Goal: Information Seeking & Learning: Learn about a topic

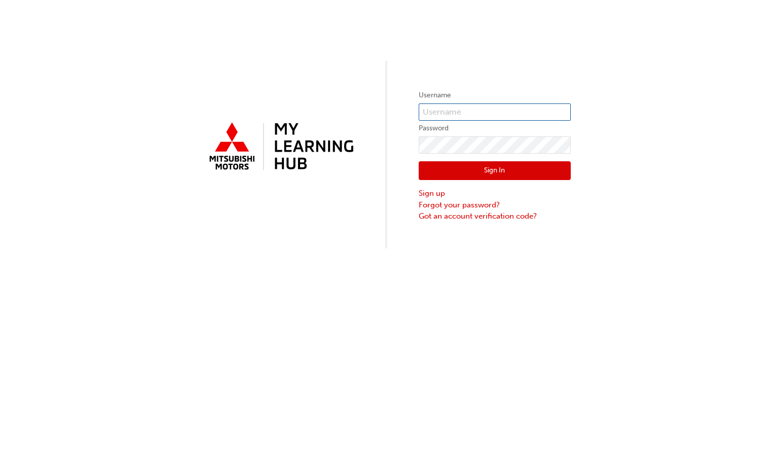
type input "0005001470"
click at [482, 170] on button "Sign In" at bounding box center [495, 170] width 152 height 19
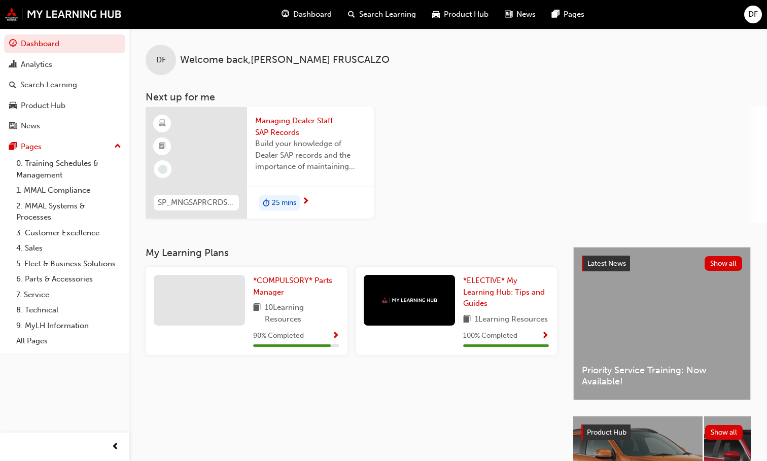
click at [315, 336] on div "*COMPULSORY* Parts Manager 10 Learning Resources 90 % Completed" at bounding box center [296, 311] width 86 height 72
click at [335, 341] on span "Show Progress" at bounding box center [336, 336] width 8 height 9
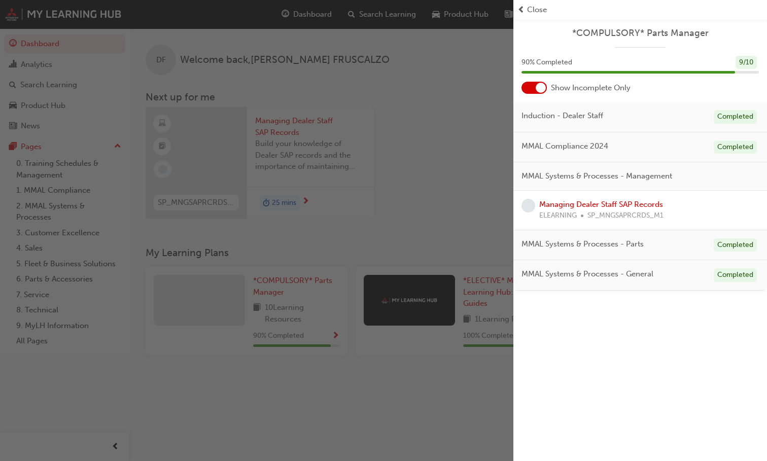
click at [537, 85] on div at bounding box center [540, 88] width 10 height 10
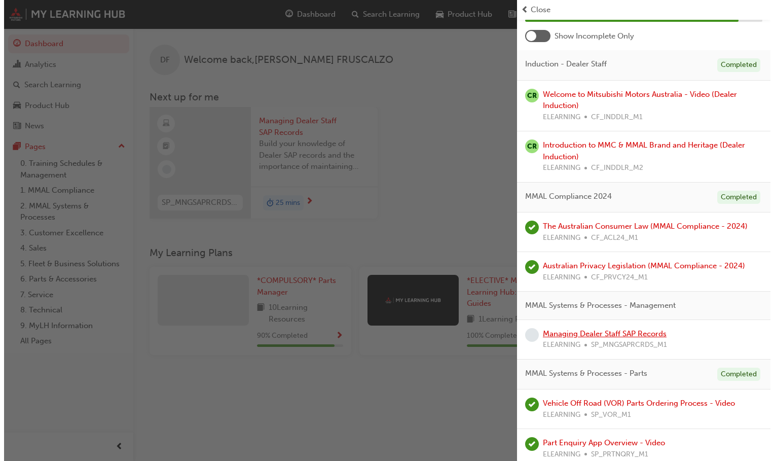
scroll to position [6, 0]
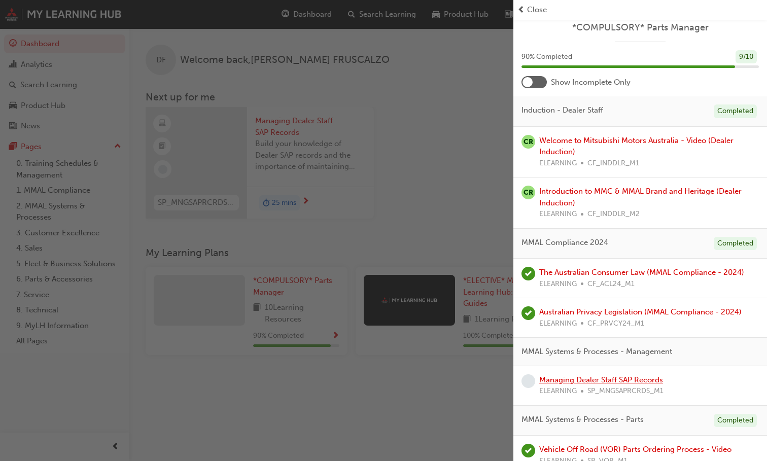
click at [600, 381] on link "Managing Dealer Staff SAP Records" at bounding box center [601, 379] width 124 height 9
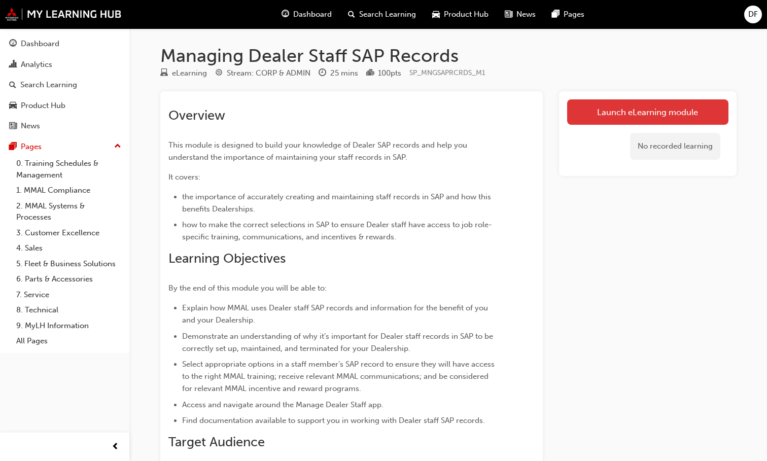
click at [667, 113] on link "Launch eLearning module" at bounding box center [647, 111] width 161 height 25
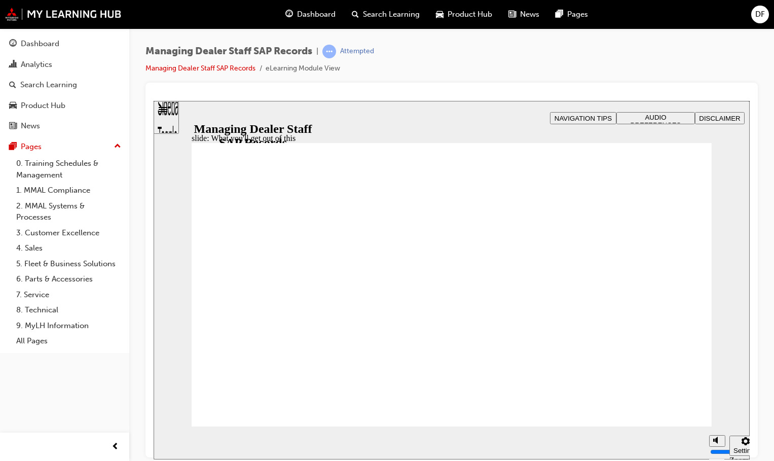
drag, startPoint x: 646, startPoint y: 275, endPoint x: 646, endPoint y: 286, distance: 11.7
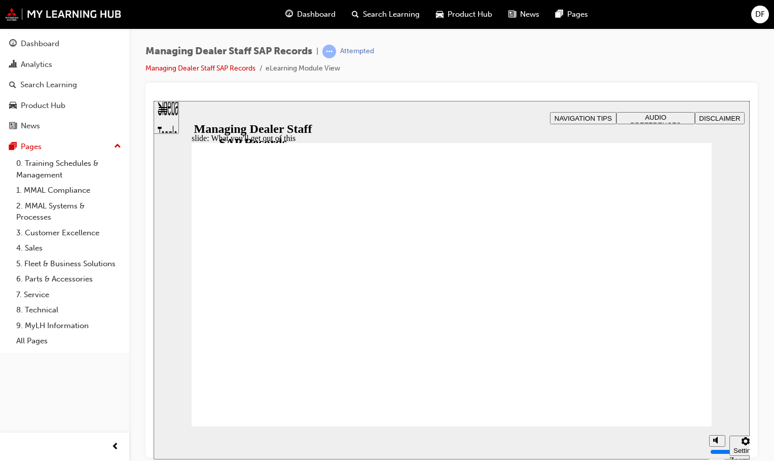
drag, startPoint x: 719, startPoint y: 406, endPoint x: 718, endPoint y: 379, distance: 27.4
type input "10"
click at [718, 409] on input "volume" at bounding box center [742, 413] width 65 height 8
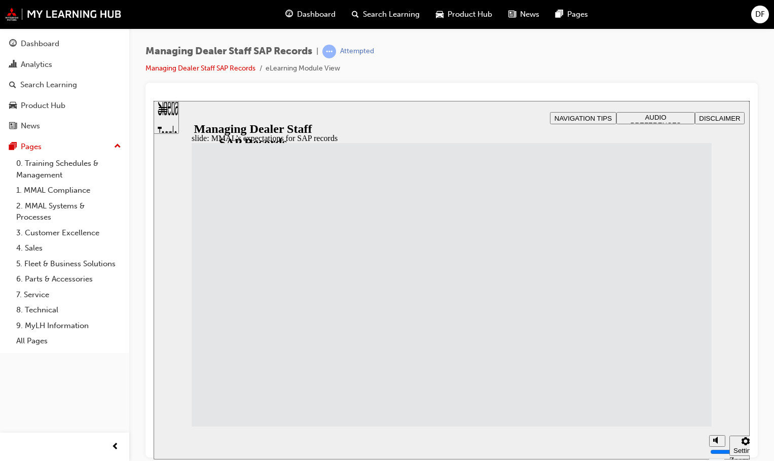
drag, startPoint x: 385, startPoint y: 299, endPoint x: 382, endPoint y: 314, distance: 15.6
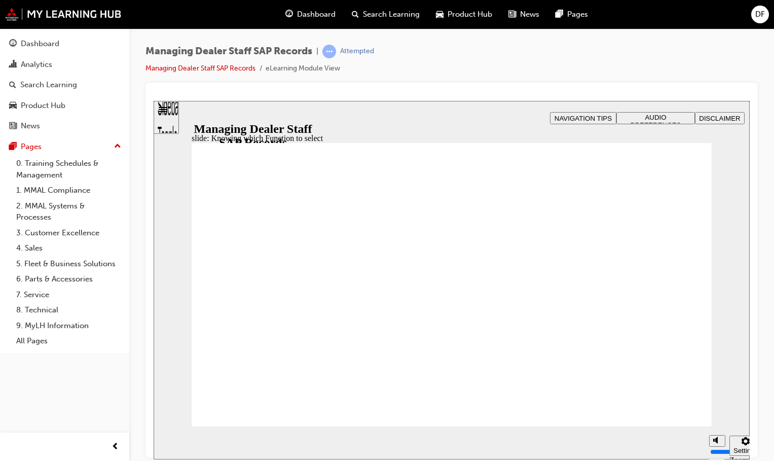
drag, startPoint x: 689, startPoint y: 153, endPoint x: 682, endPoint y: 155, distance: 6.8
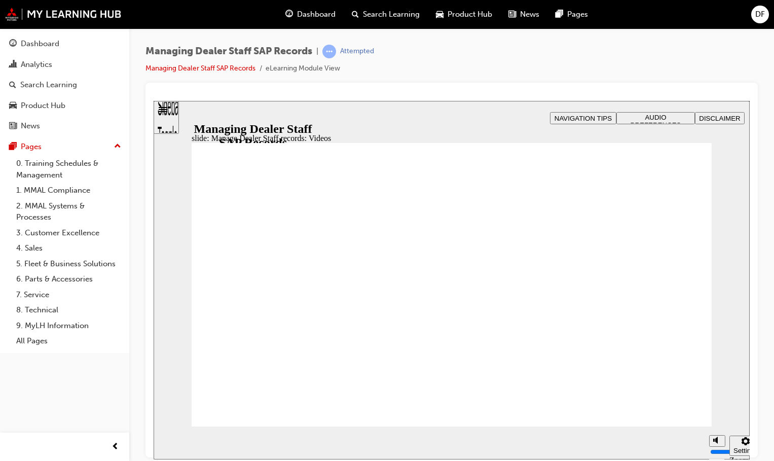
type input "123"
type input "127"
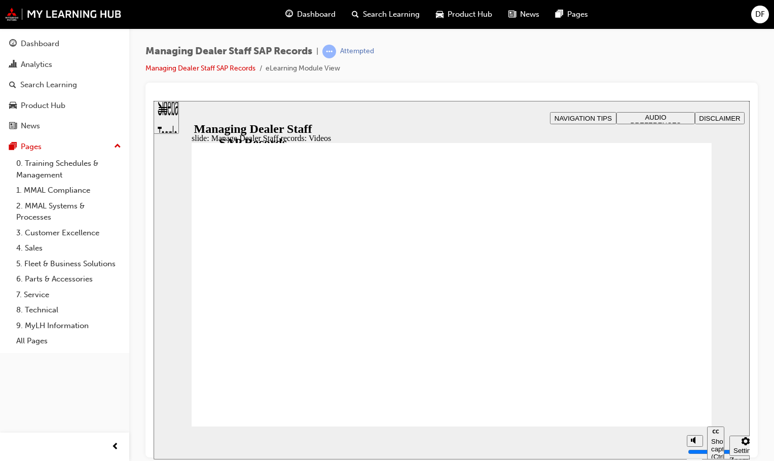
type input "254"
type input "75"
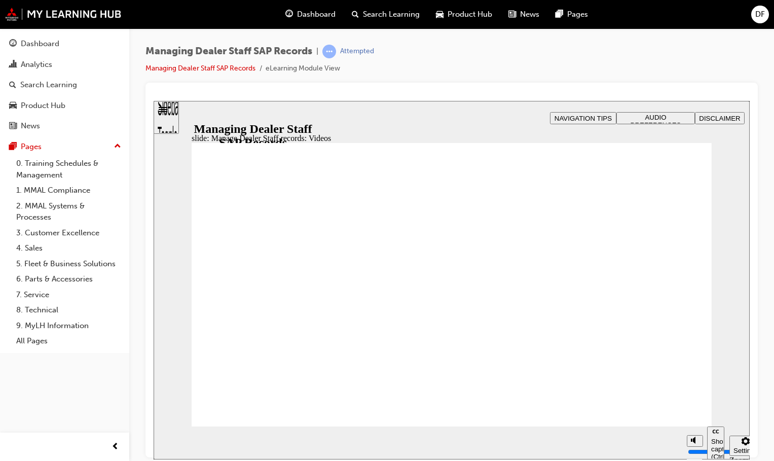
type input "0"
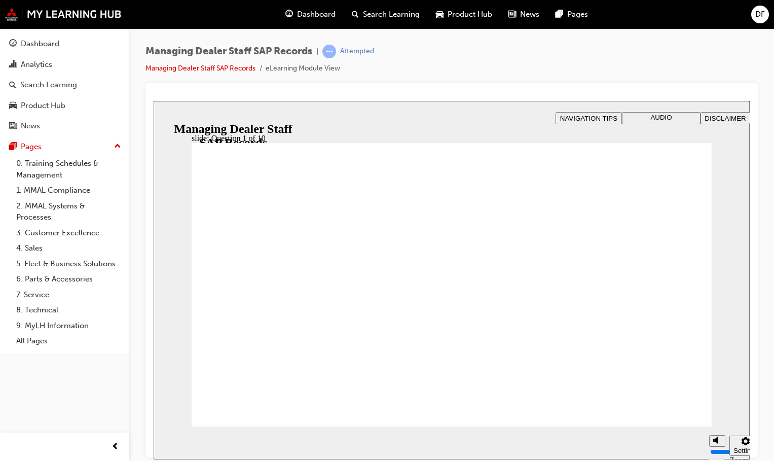
checkbox input "true"
radio input "true"
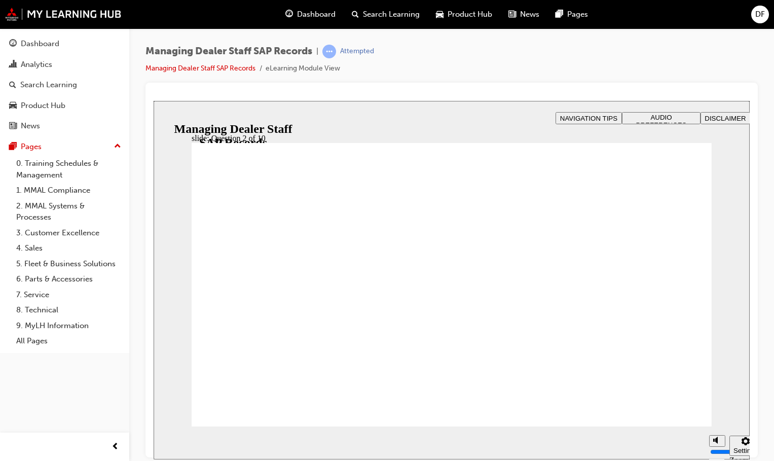
radio input "true"
checkbox input "true"
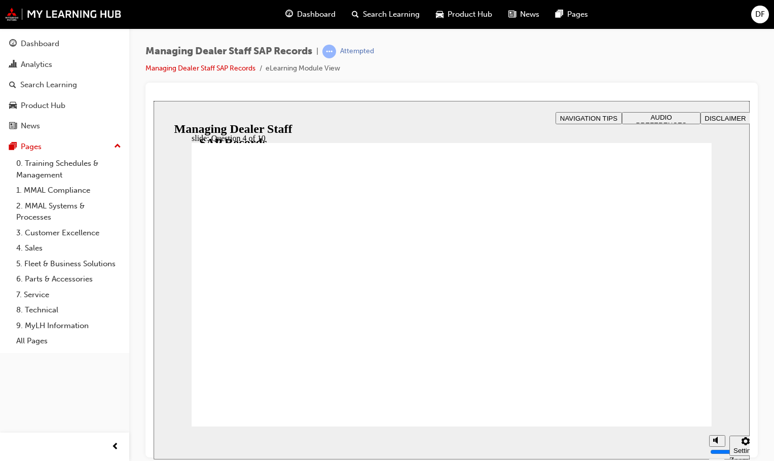
checkbox input "true"
drag, startPoint x: 512, startPoint y: 317, endPoint x: 546, endPoint y: 281, distance: 50.2
checkbox input "true"
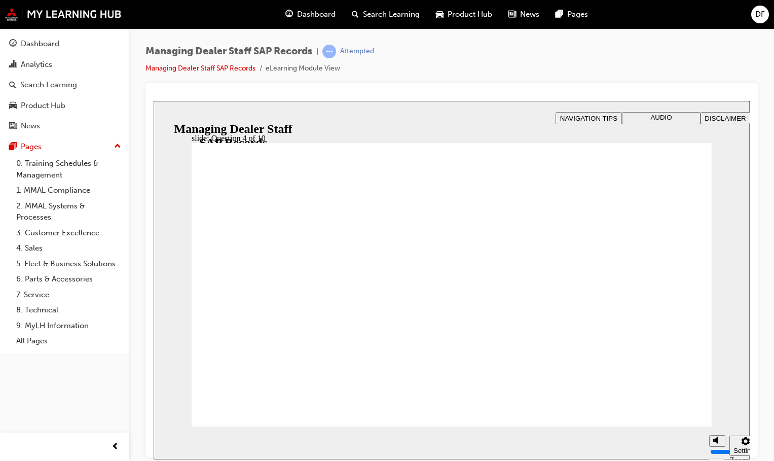
checkbox input "true"
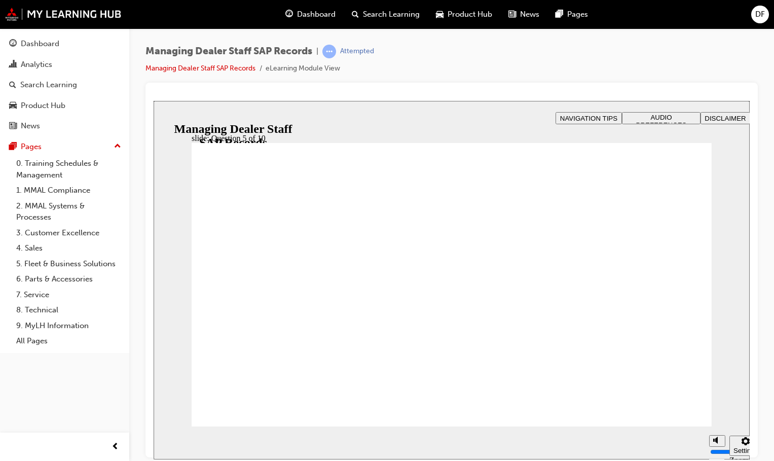
radio input "true"
checkbox input "true"
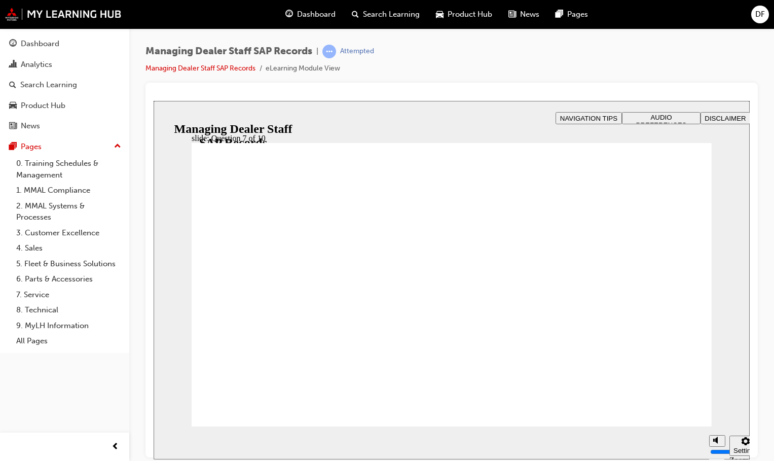
radio input "true"
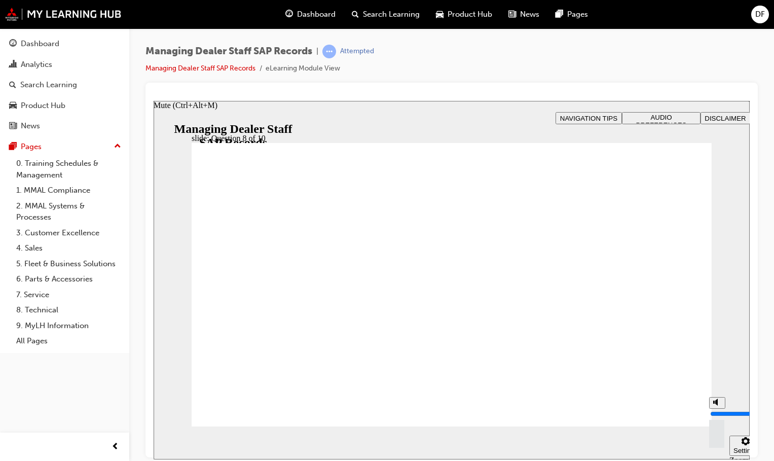
drag, startPoint x: 685, startPoint y: 417, endPoint x: 687, endPoint y: 403, distance: 14.3
radio input "true"
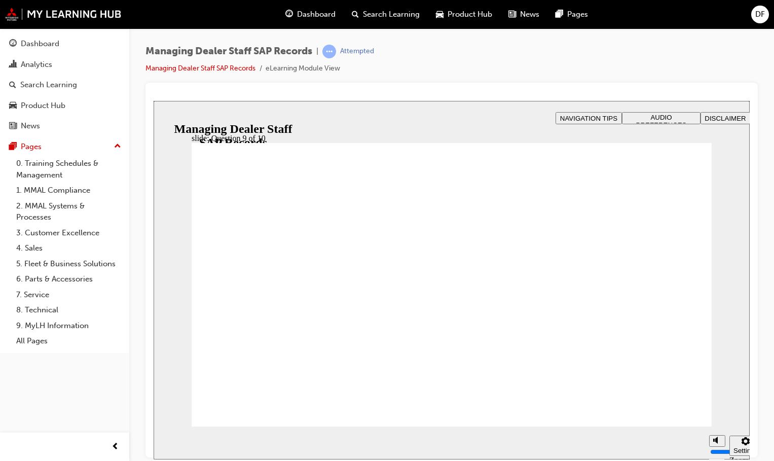
radio input "true"
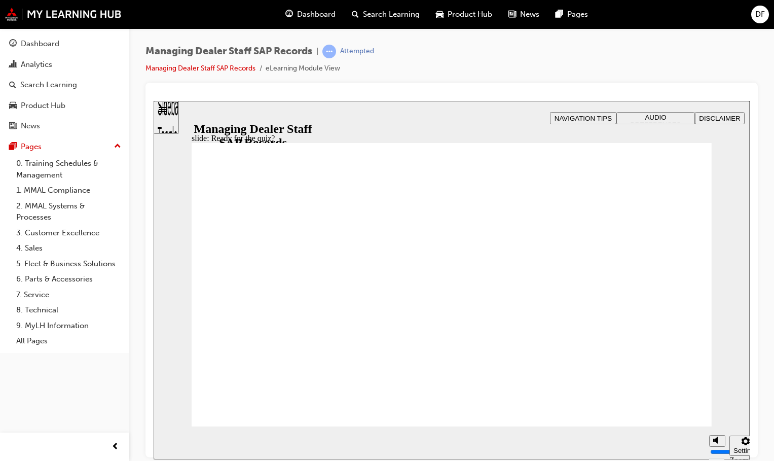
checkbox input "true"
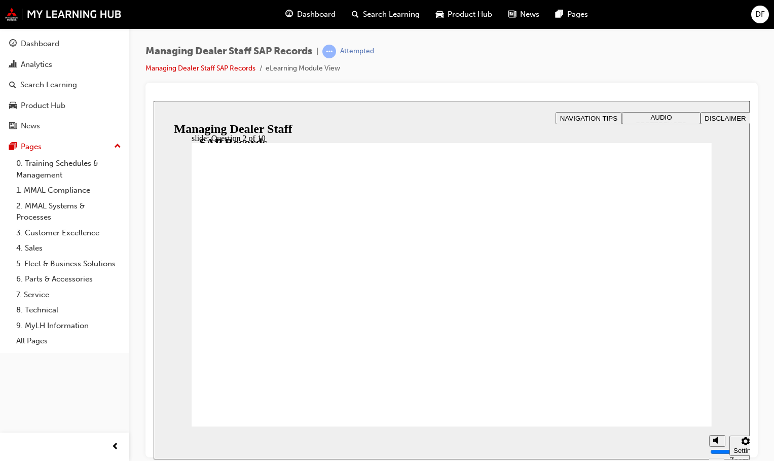
radio input "true"
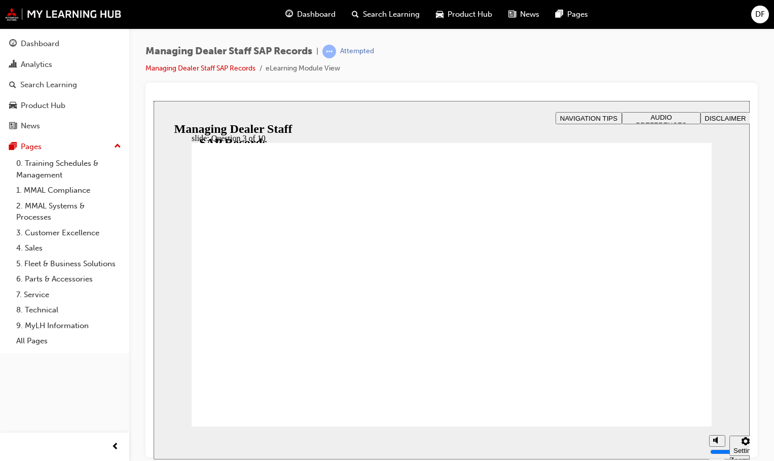
radio input "true"
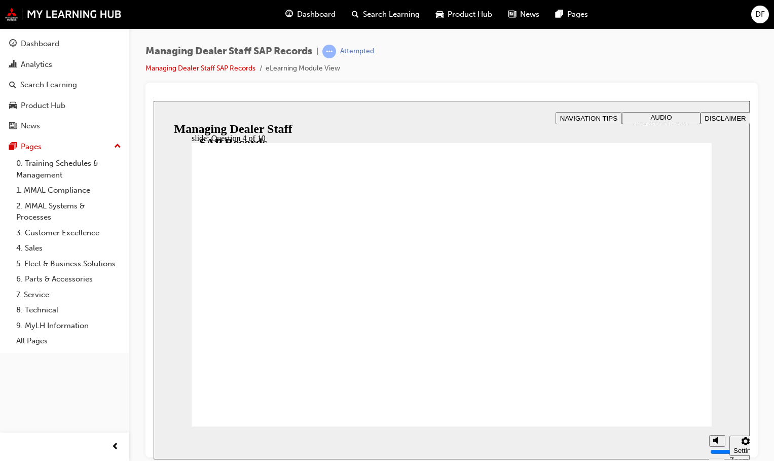
checkbox input "true"
checkbox input "false"
checkbox input "true"
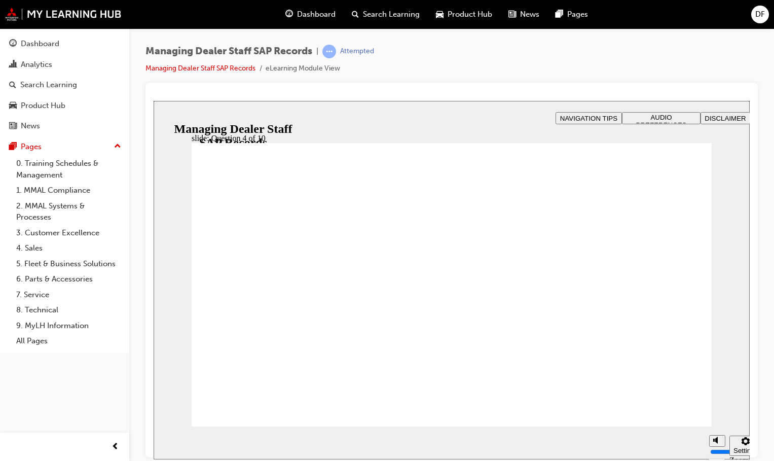
checkbox input "true"
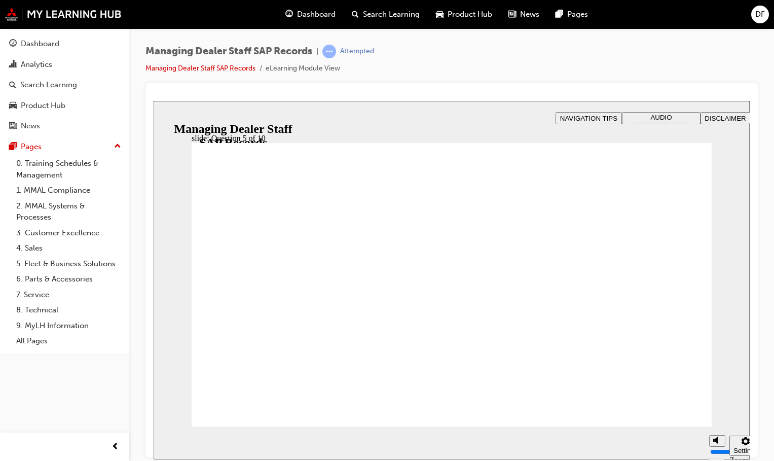
radio input "true"
checkbox input "true"
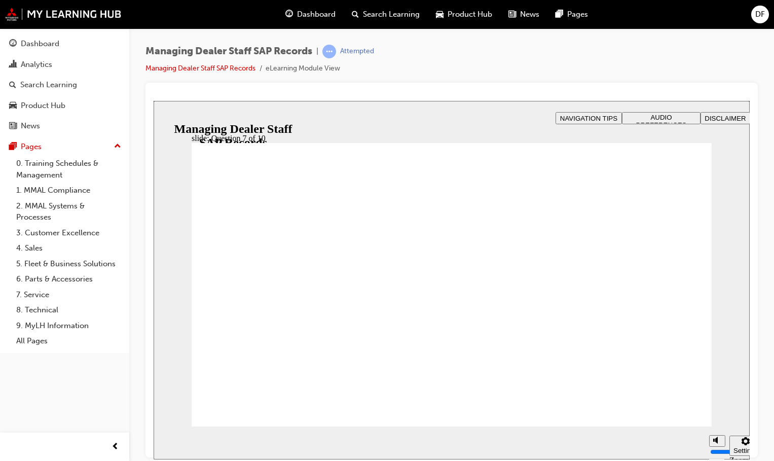
radio input "true"
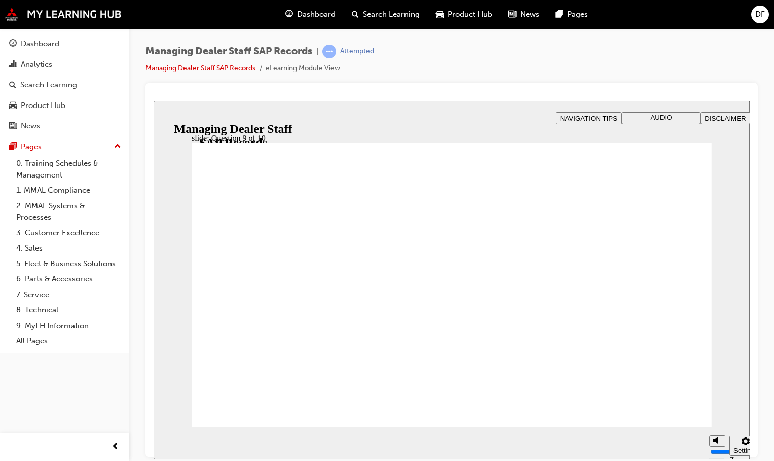
radio input "true"
drag, startPoint x: 232, startPoint y: 308, endPoint x: 279, endPoint y: 396, distance: 100.0
radio input "true"
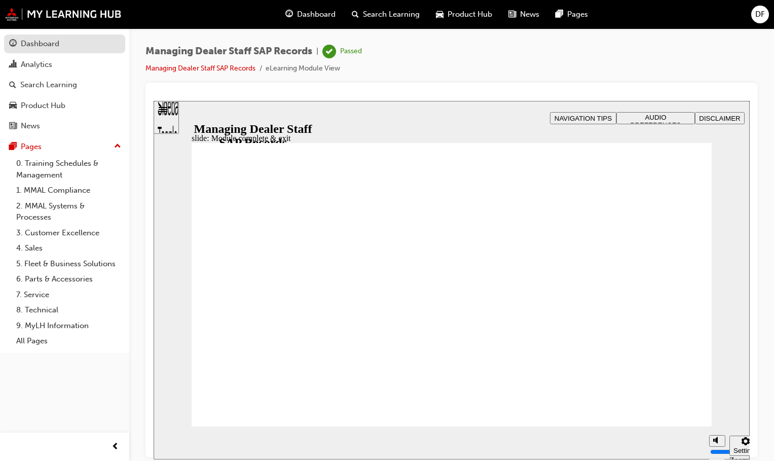
click at [46, 42] on div "Dashboard" at bounding box center [40, 44] width 39 height 12
